Goal: Complete application form

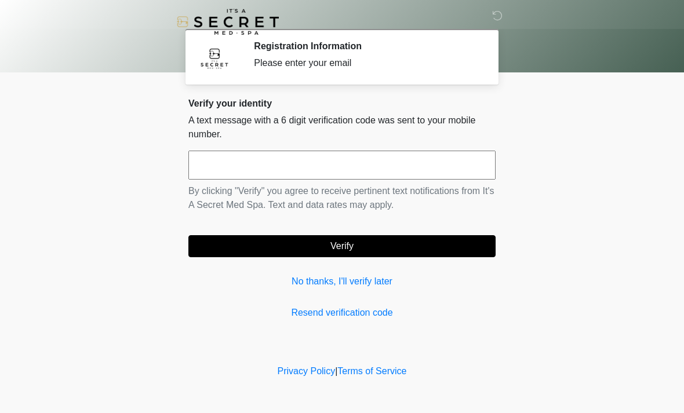
click at [268, 153] on input "text" at bounding box center [341, 165] width 307 height 29
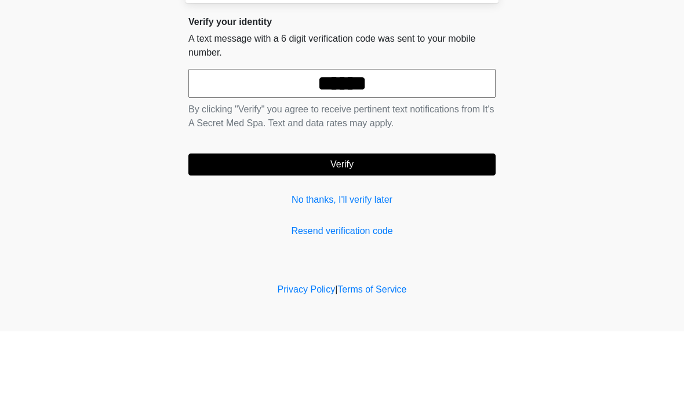
type input "******"
click at [368, 235] on button "Verify" at bounding box center [341, 246] width 307 height 22
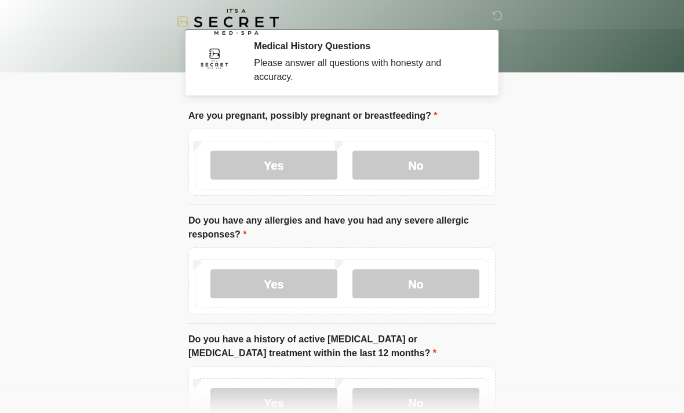
click at [417, 162] on label "No" at bounding box center [415, 165] width 127 height 29
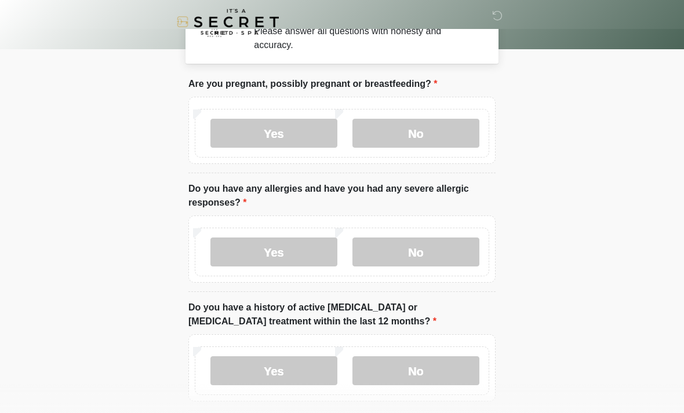
scroll to position [35, 0]
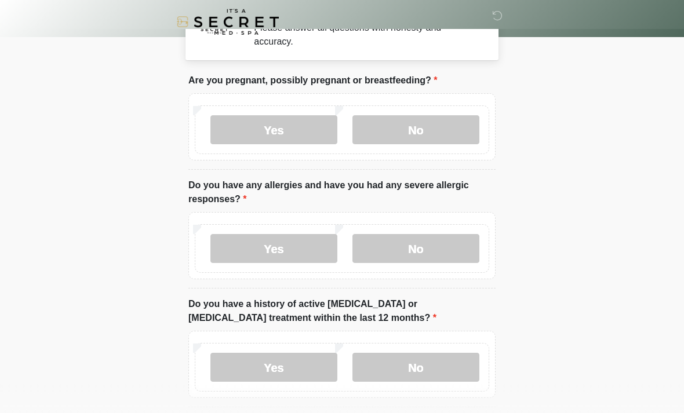
click at [433, 252] on label "No" at bounding box center [415, 248] width 127 height 29
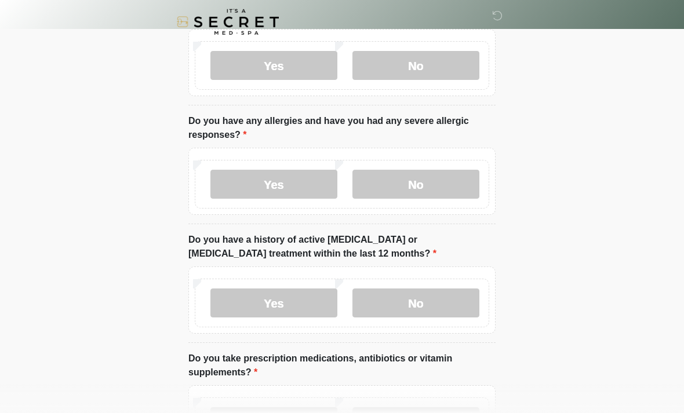
scroll to position [102, 0]
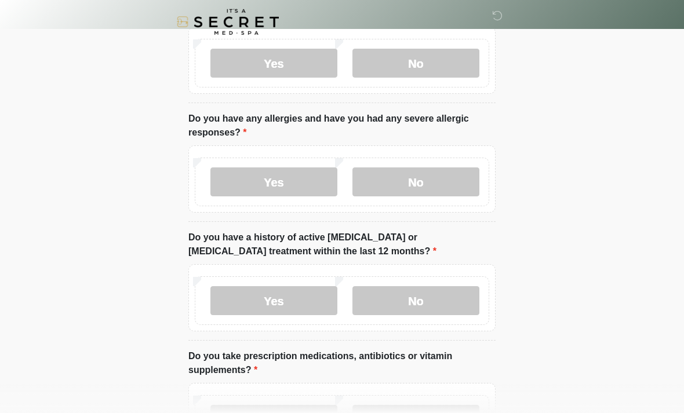
click at [450, 303] on label "No" at bounding box center [415, 300] width 127 height 29
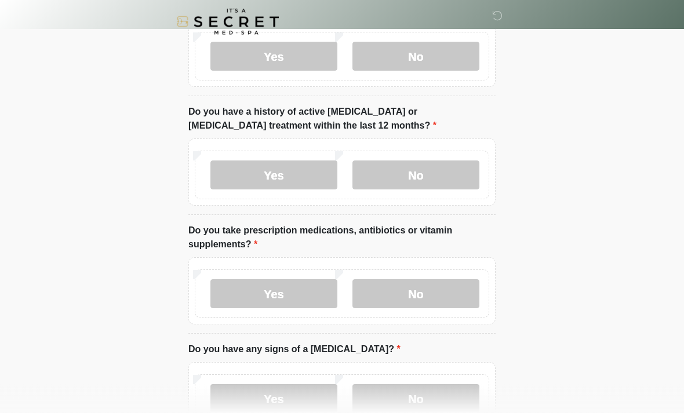
scroll to position [229, 0]
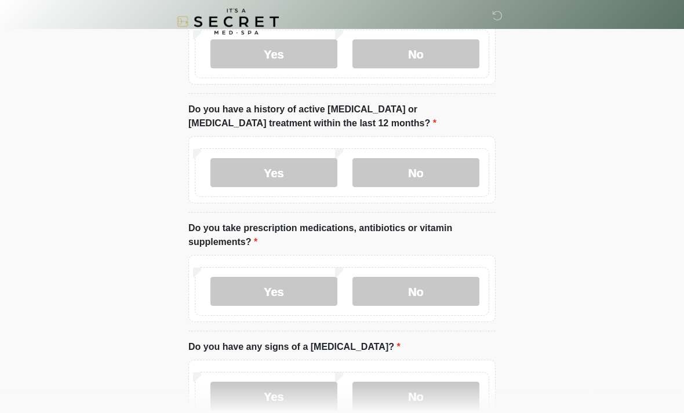
click at [447, 293] on label "No" at bounding box center [415, 292] width 127 height 29
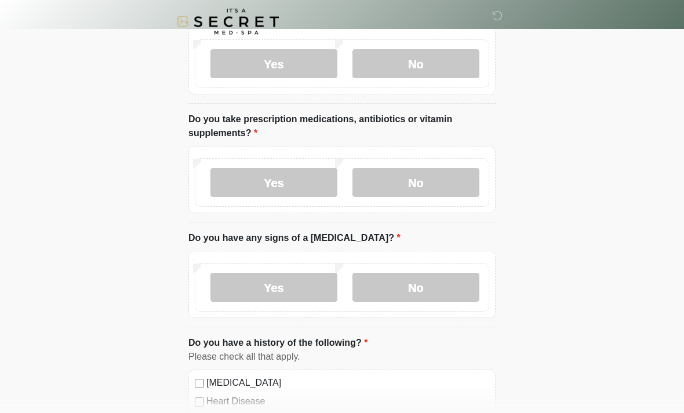
scroll to position [340, 0]
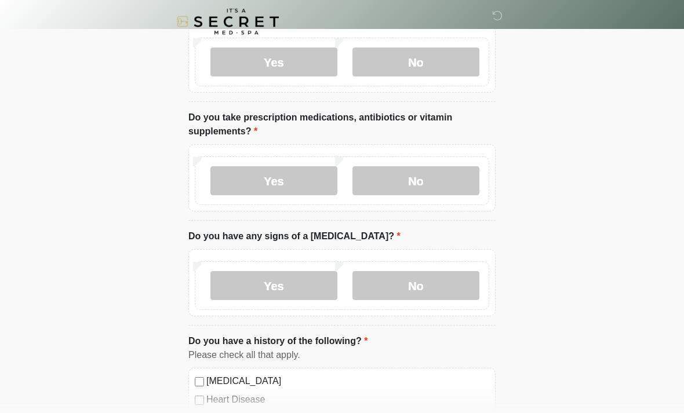
click at [451, 286] on label "No" at bounding box center [415, 286] width 127 height 29
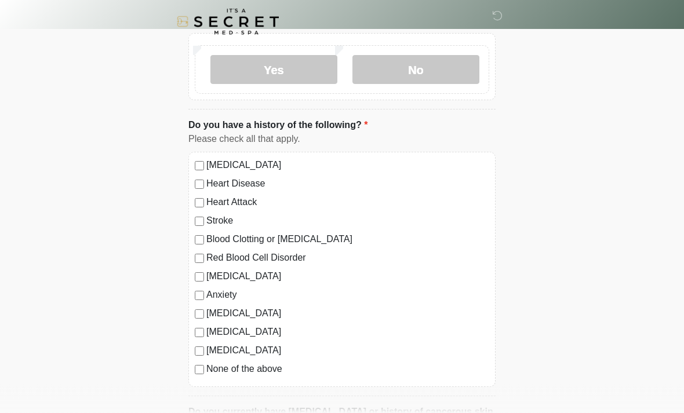
scroll to position [558, 0]
click at [207, 367] on label "None of the above" at bounding box center [347, 368] width 283 height 14
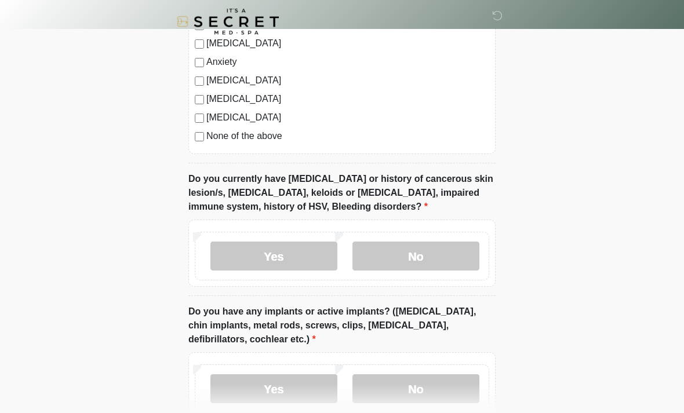
scroll to position [790, 0]
click at [384, 252] on label "No" at bounding box center [415, 256] width 127 height 29
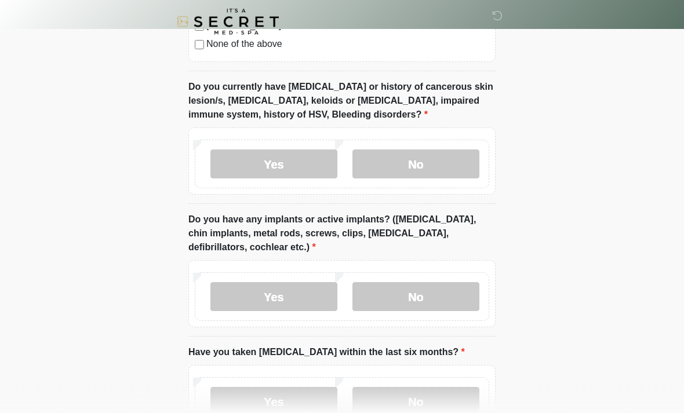
scroll to position [883, 0]
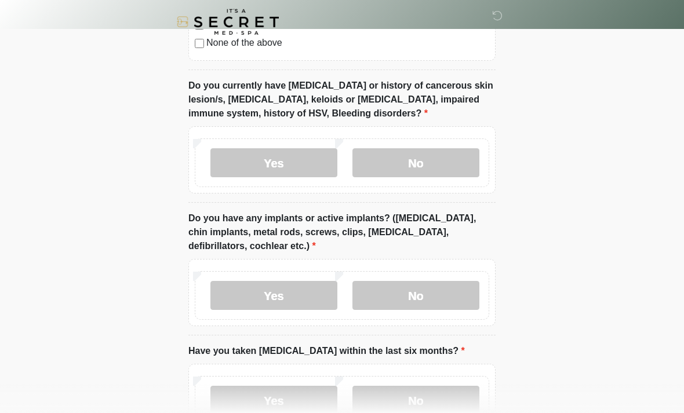
click at [440, 295] on label "No" at bounding box center [415, 295] width 127 height 29
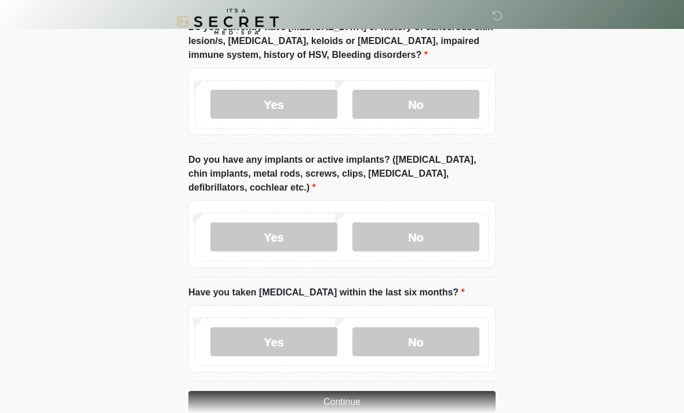
scroll to position [965, 0]
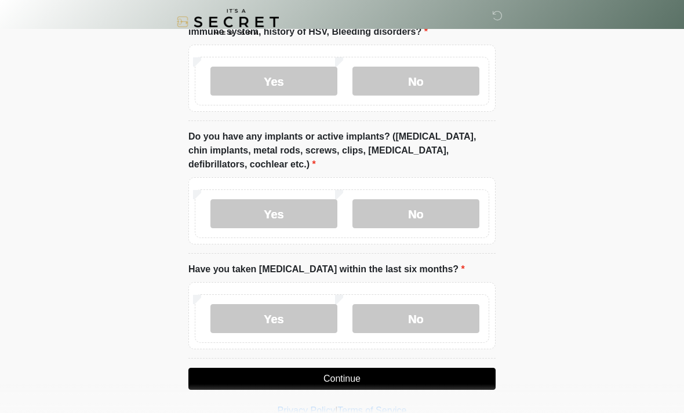
click at [442, 317] on label "No" at bounding box center [415, 318] width 127 height 29
click at [437, 381] on button "Continue" at bounding box center [341, 379] width 307 height 22
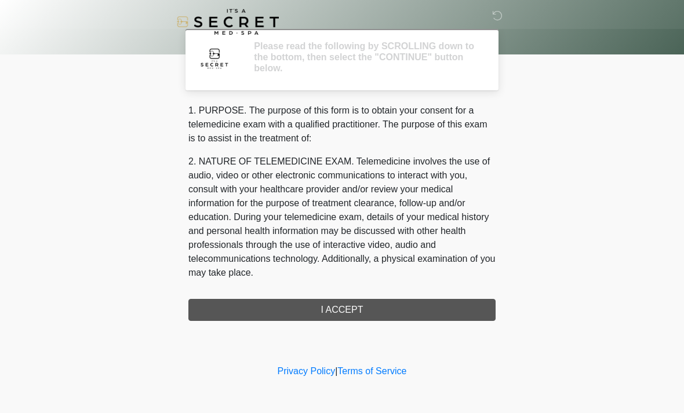
scroll to position [0, 0]
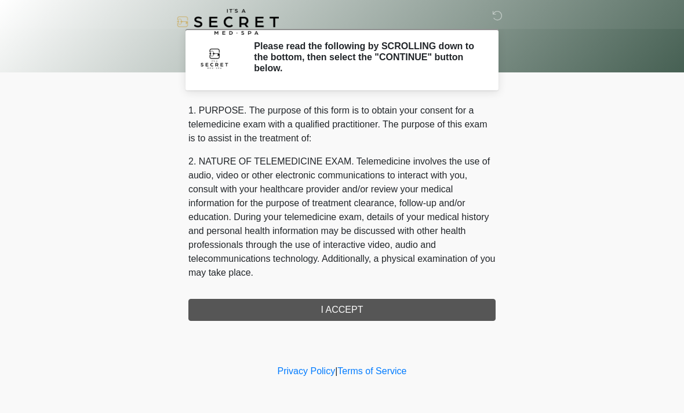
click at [447, 312] on div "1. PURPOSE. The purpose of this form is to obtain your consent for a telemedici…" at bounding box center [341, 212] width 307 height 217
click at [366, 309] on div "1. PURPOSE. The purpose of this form is to obtain your consent for a telemedici…" at bounding box center [341, 212] width 307 height 217
click at [357, 305] on div "1. PURPOSE. The purpose of this form is to obtain your consent for a telemedici…" at bounding box center [341, 212] width 307 height 217
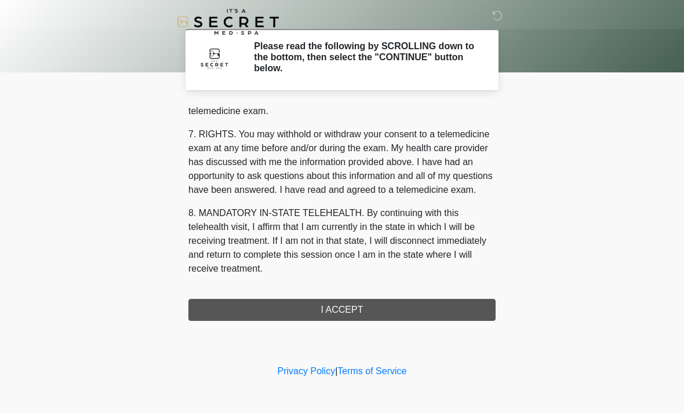
scroll to position [491, 0]
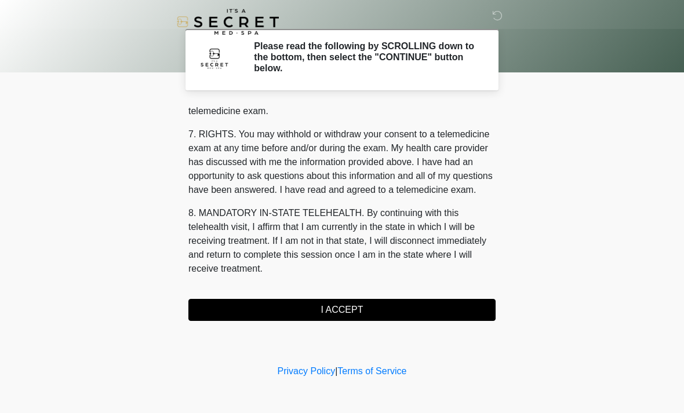
click at [384, 309] on button "I ACCEPT" at bounding box center [341, 310] width 307 height 22
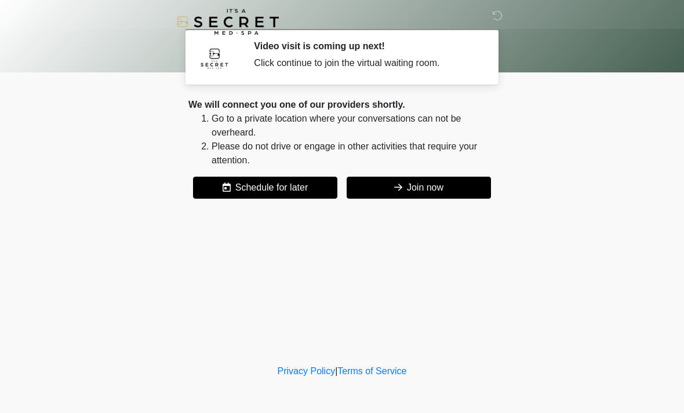
click at [400, 189] on icon at bounding box center [398, 187] width 8 height 9
